Goal: Information Seeking & Learning: Understand process/instructions

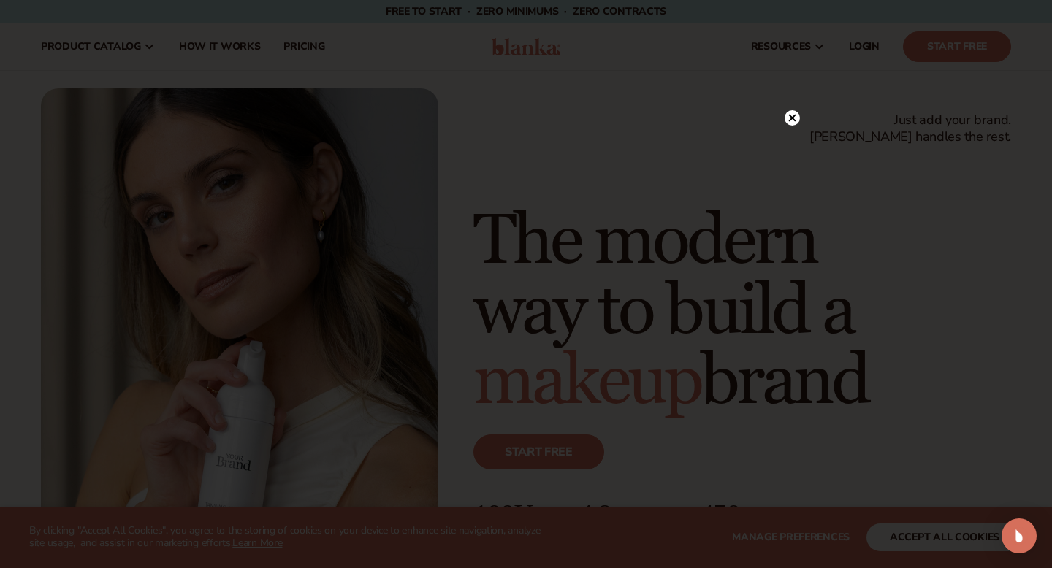
click at [792, 122] on circle at bounding box center [791, 117] width 15 height 15
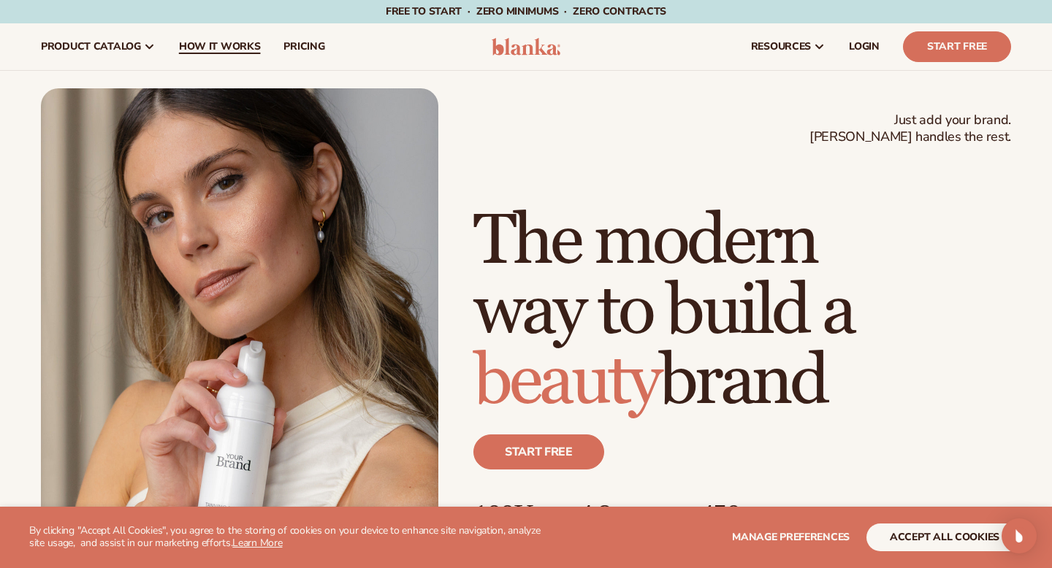
click at [205, 47] on span "How It Works" at bounding box center [220, 47] width 82 height 12
